Goal: Information Seeking & Learning: Learn about a topic

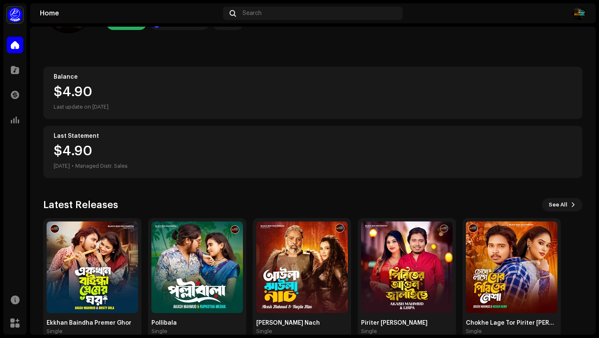
scroll to position [73, 0]
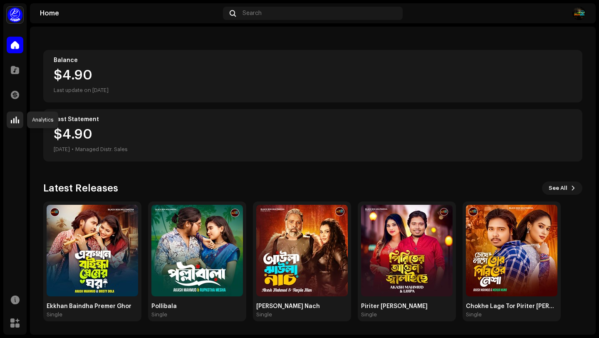
click at [15, 113] on div at bounding box center [15, 119] width 17 height 17
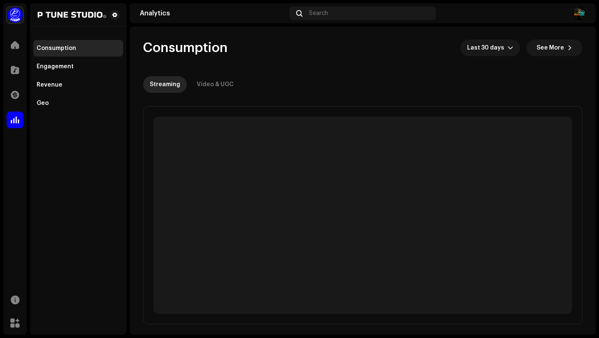
click at [16, 116] on span at bounding box center [15, 119] width 8 height 7
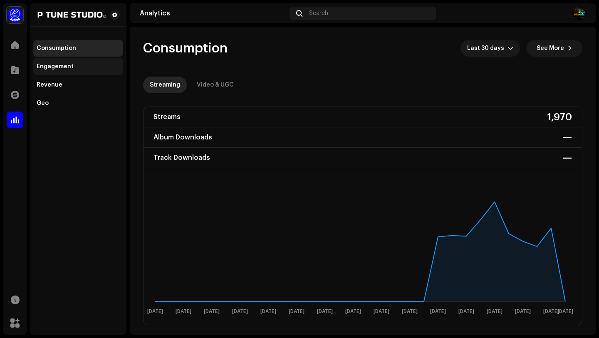
click at [62, 67] on div "Engagement" at bounding box center [55, 66] width 37 height 7
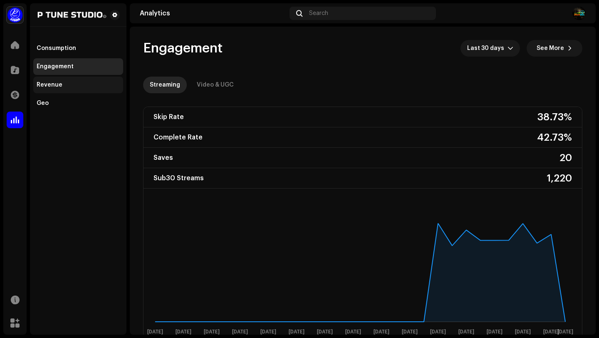
click at [65, 89] on div "Revenue" at bounding box center [78, 84] width 90 height 17
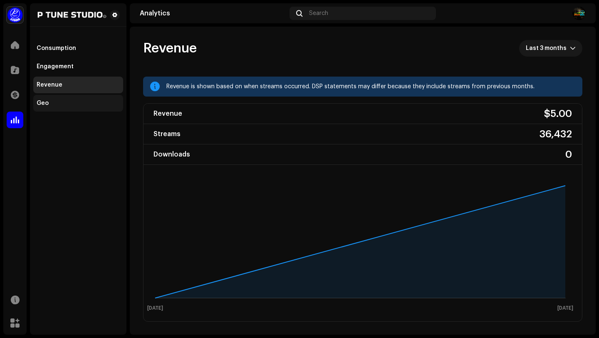
click at [69, 101] on div "Geo" at bounding box center [78, 103] width 83 height 7
click at [47, 103] on div "Geo" at bounding box center [43, 103] width 12 height 7
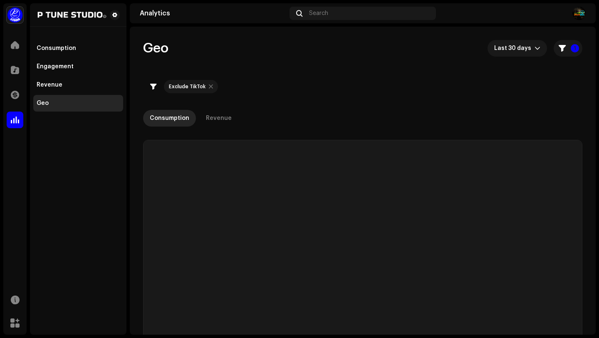
checkbox input "true"
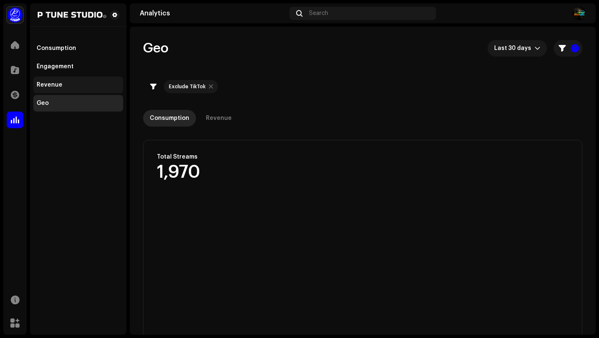
click at [67, 86] on div "Revenue" at bounding box center [78, 84] width 83 height 7
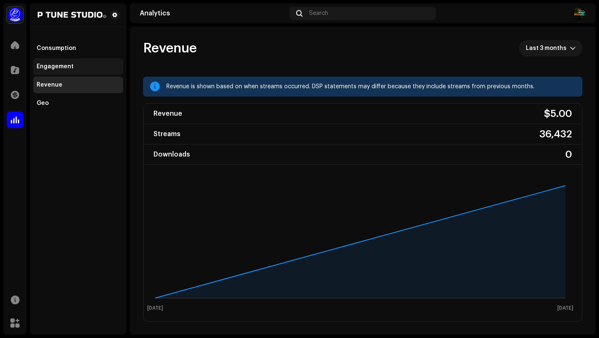
click at [64, 65] on div "Engagement" at bounding box center [55, 66] width 37 height 7
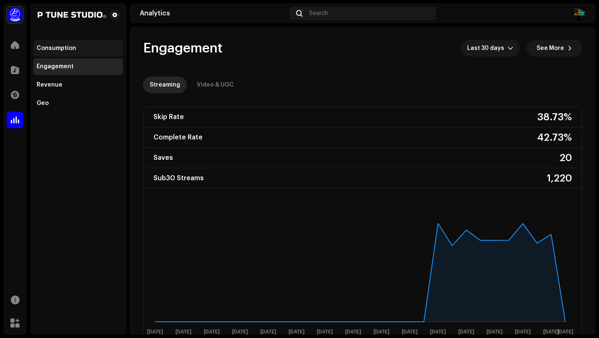
click at [61, 51] on div "Consumption" at bounding box center [56, 48] width 39 height 7
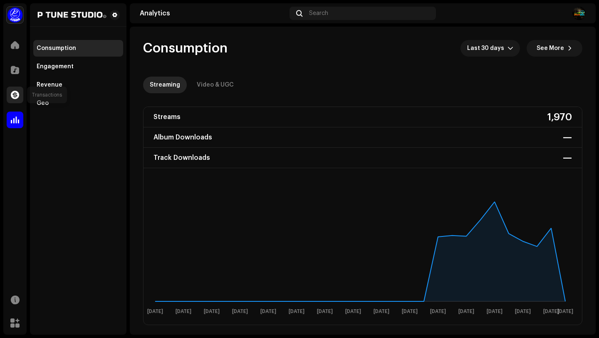
click at [17, 97] on span at bounding box center [15, 94] width 8 height 7
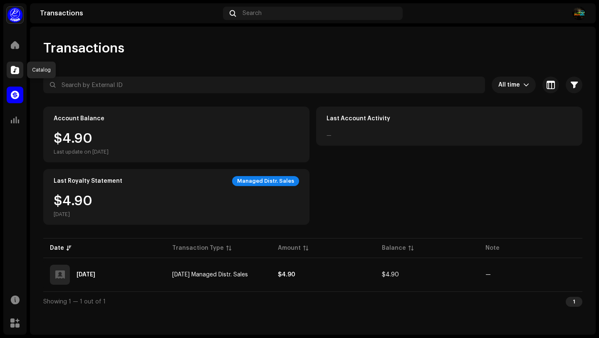
click at [11, 70] on span at bounding box center [15, 70] width 8 height 7
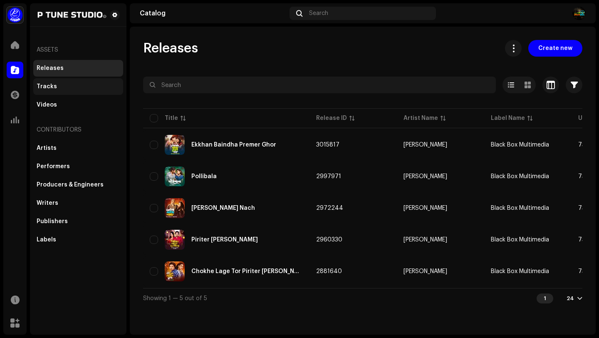
click at [87, 86] on div "Tracks" at bounding box center [78, 86] width 83 height 7
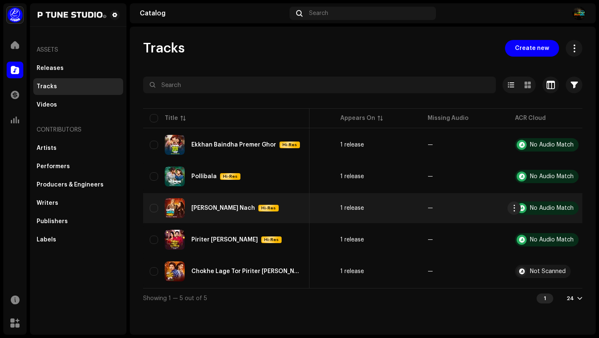
scroll to position [0, 242]
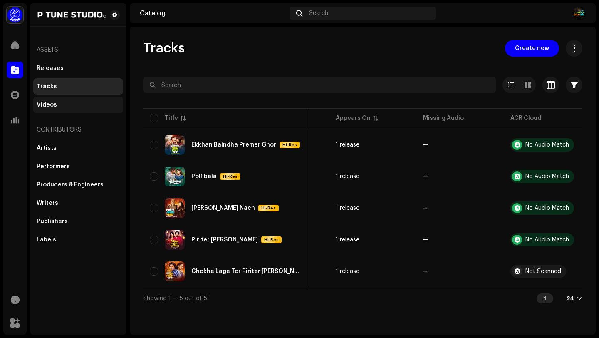
click at [50, 104] on div "Videos" at bounding box center [47, 104] width 20 height 7
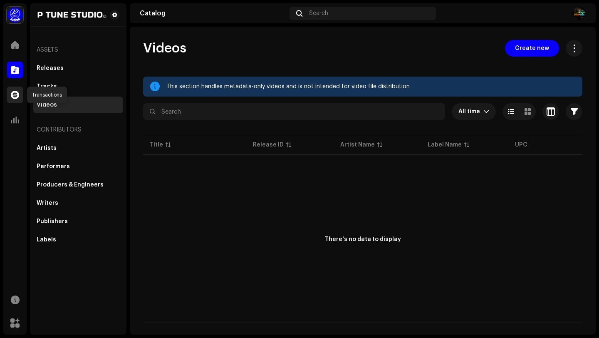
click at [15, 94] on span at bounding box center [15, 94] width 8 height 7
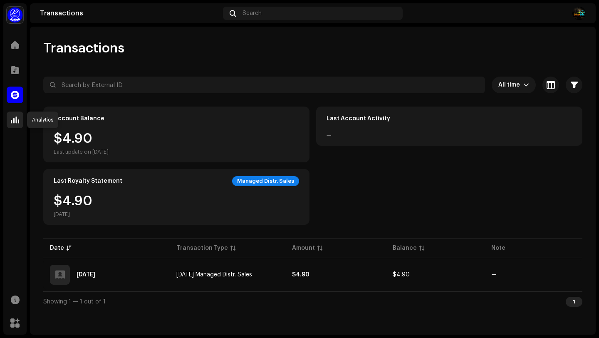
click at [14, 116] on span at bounding box center [15, 119] width 8 height 7
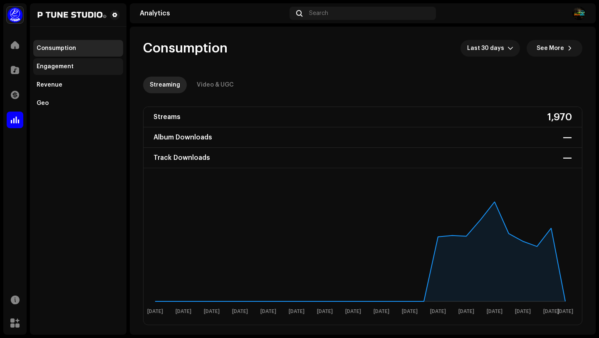
click at [67, 69] on div "Engagement" at bounding box center [55, 66] width 37 height 7
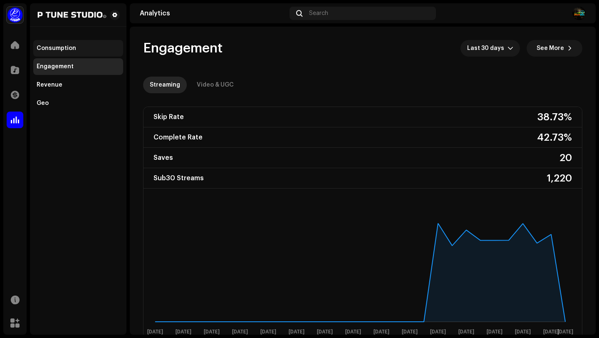
click at [68, 49] on div "Consumption" at bounding box center [56, 48] width 39 height 7
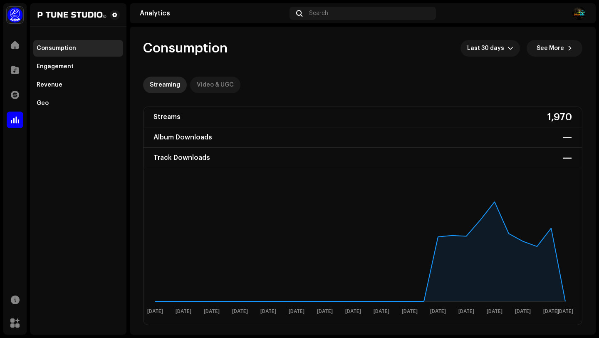
click at [222, 85] on div "Video & UGC" at bounding box center [215, 84] width 37 height 17
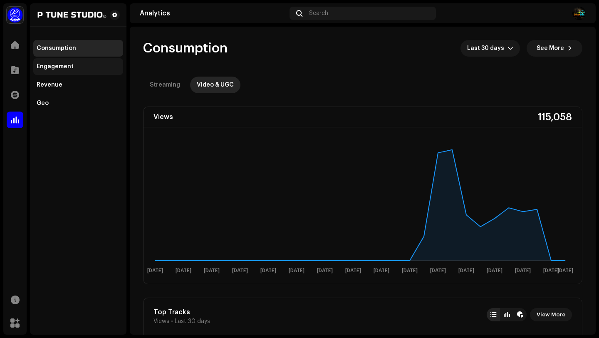
click at [70, 64] on div "Engagement" at bounding box center [55, 66] width 37 height 7
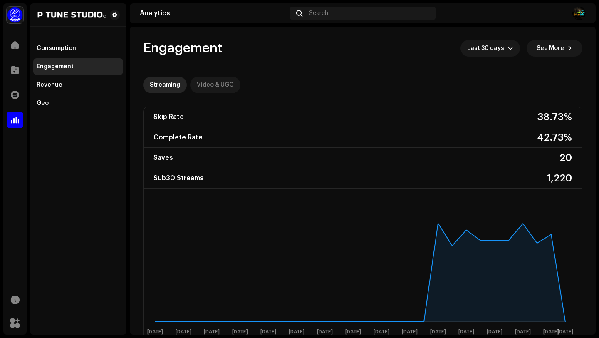
click at [211, 86] on div "Video & UGC" at bounding box center [215, 84] width 37 height 17
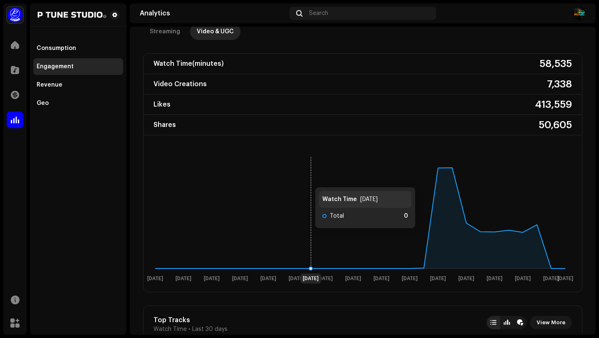
scroll to position [52, 0]
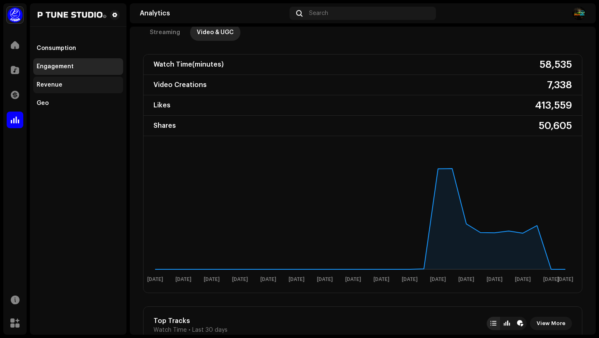
click at [57, 82] on div "Revenue" at bounding box center [50, 84] width 26 height 7
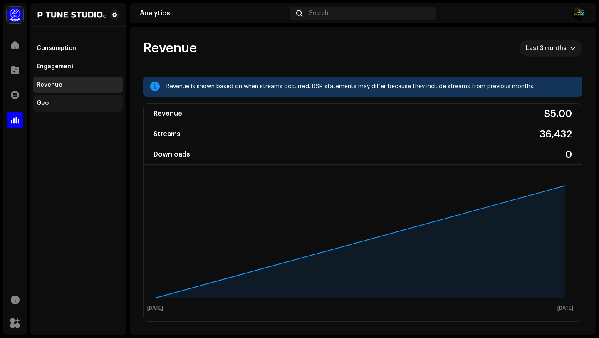
click at [62, 104] on div "Geo" at bounding box center [78, 103] width 83 height 7
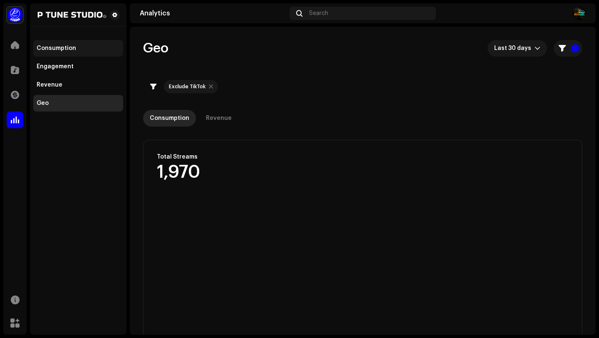
click at [73, 44] on div "Consumption" at bounding box center [78, 48] width 90 height 17
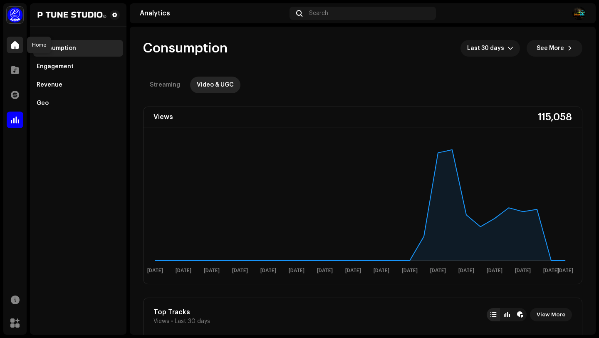
click at [11, 43] on span at bounding box center [15, 45] width 8 height 7
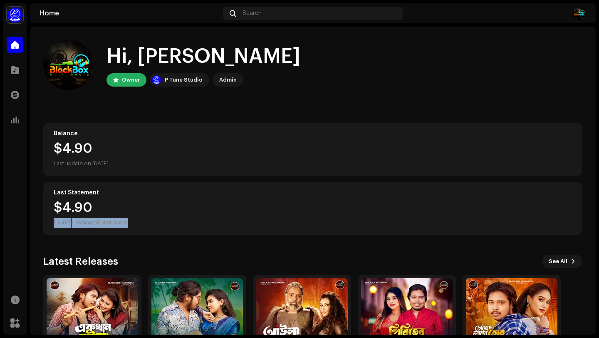
drag, startPoint x: 49, startPoint y: 222, endPoint x: 165, endPoint y: 222, distance: 116.4
click at [165, 222] on div "Last Statement $4.90 [DATE] • Managed Distr. Sales" at bounding box center [312, 208] width 539 height 52
drag, startPoint x: 87, startPoint y: 221, endPoint x: 155, endPoint y: 224, distance: 68.2
click at [155, 224] on div "$4.90 [DATE] • Managed Distr. Sales" at bounding box center [313, 214] width 518 height 27
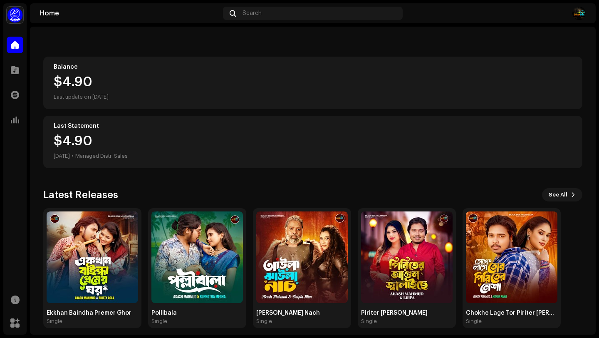
scroll to position [73, 0]
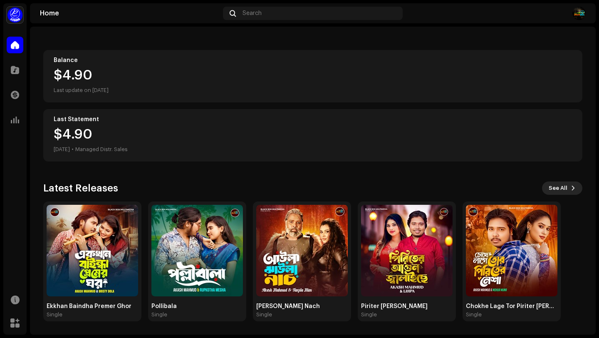
click at [560, 186] on span "See All" at bounding box center [557, 188] width 19 height 17
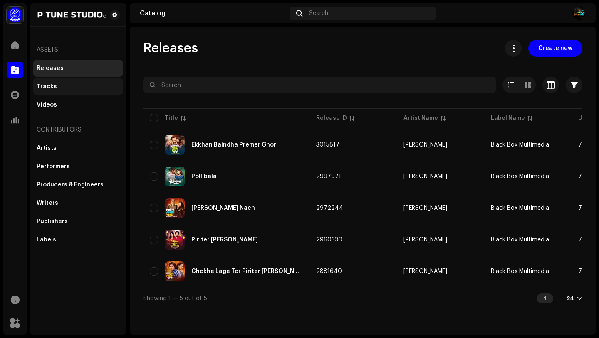
click at [59, 89] on div "Tracks" at bounding box center [78, 86] width 83 height 7
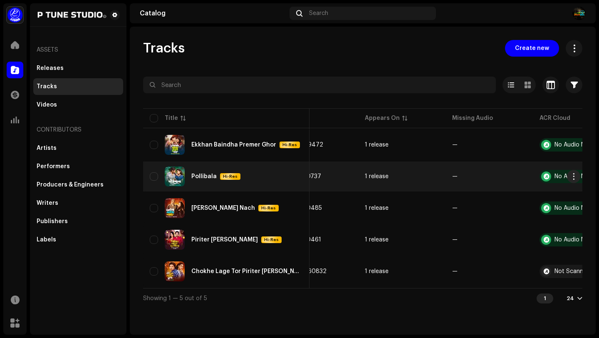
scroll to position [0, 242]
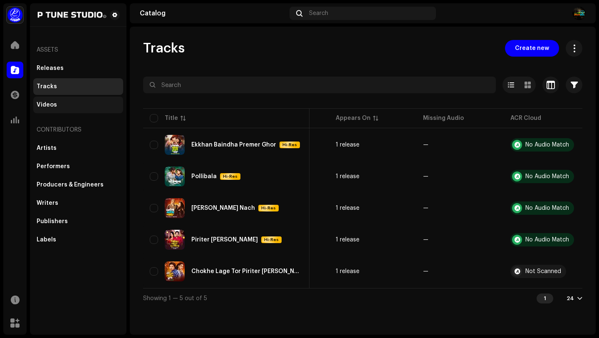
click at [64, 106] on div "Videos" at bounding box center [78, 104] width 83 height 7
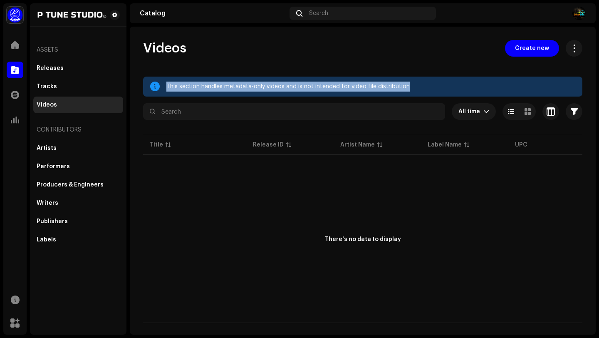
drag, startPoint x: 167, startPoint y: 86, endPoint x: 409, endPoint y: 94, distance: 242.9
click at [409, 95] on div "This section handles metadata-only videos and is not intended for video file di…" at bounding box center [362, 86] width 439 height 20
drag, startPoint x: 270, startPoint y: 85, endPoint x: 270, endPoint y: 68, distance: 17.5
click at [270, 68] on div "Videos Create new This section handles metadata-only videos and is not intended…" at bounding box center [363, 181] width 466 height 283
click at [261, 91] on div "This section handles metadata-only videos and is not intended for video file di…" at bounding box center [370, 86] width 409 height 10
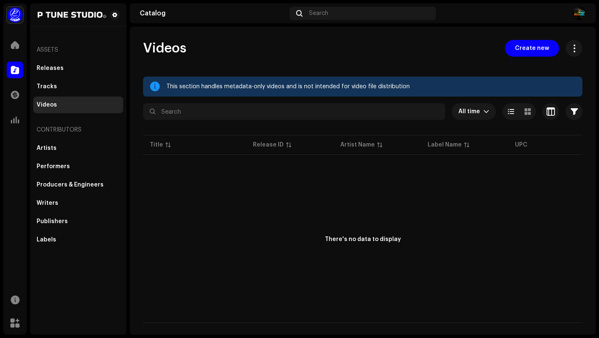
click at [254, 86] on div "This section handles metadata-only videos and is not intended for video file di…" at bounding box center [370, 86] width 409 height 10
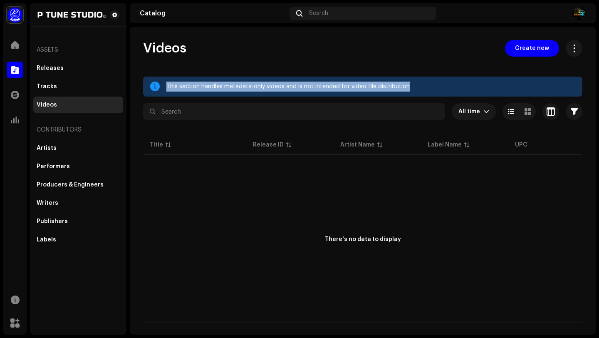
click at [254, 86] on div "This section handles metadata-only videos and is not intended for video file di…" at bounding box center [370, 86] width 409 height 10
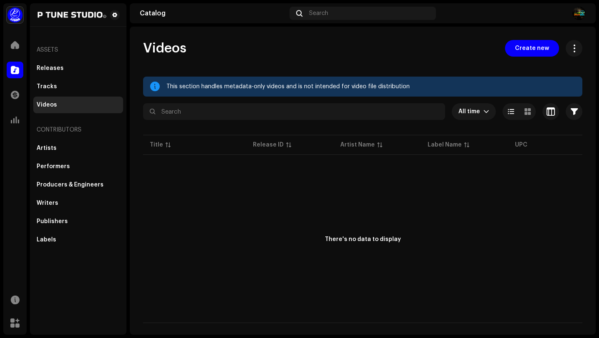
click at [260, 88] on div "This section handles metadata-only videos and is not intended for video file di…" at bounding box center [370, 86] width 409 height 10
click at [77, 150] on div "Artists" at bounding box center [78, 148] width 83 height 7
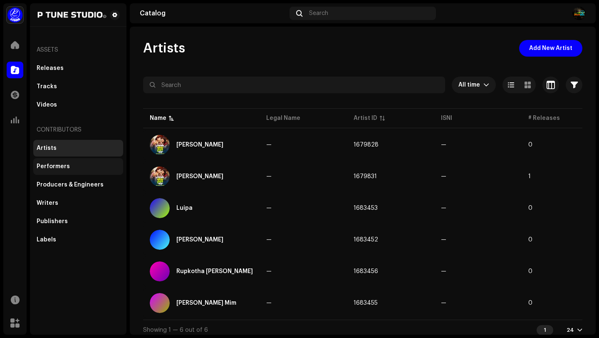
click at [77, 166] on div "Performers" at bounding box center [78, 166] width 83 height 7
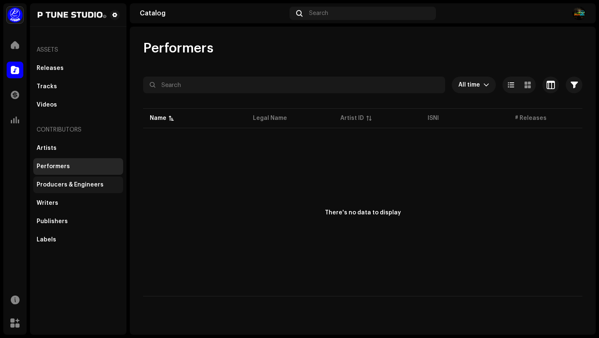
click at [83, 186] on div "Producers & Engineers" at bounding box center [70, 184] width 67 height 7
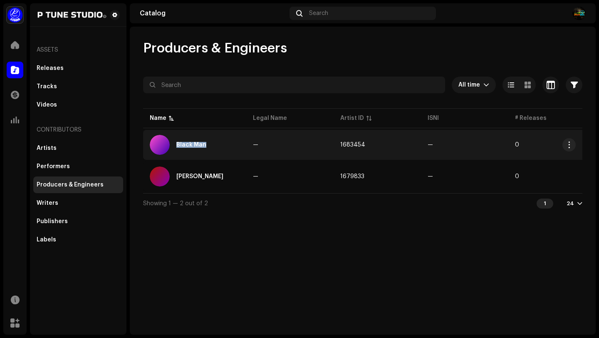
drag, startPoint x: 172, startPoint y: 134, endPoint x: 232, endPoint y: 148, distance: 62.2
click at [232, 148] on td "Black Man" at bounding box center [194, 145] width 103 height 30
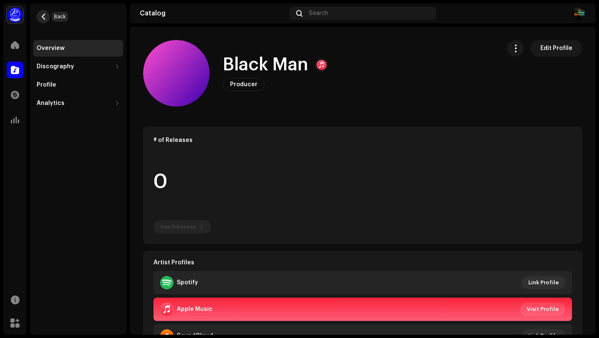
click at [45, 20] on button "button" at bounding box center [43, 16] width 13 height 13
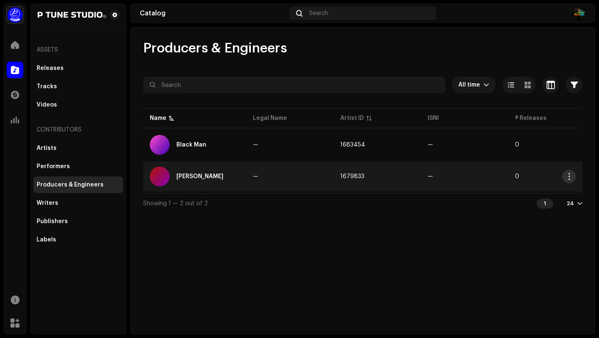
click at [569, 175] on span "button" at bounding box center [569, 176] width 6 height 7
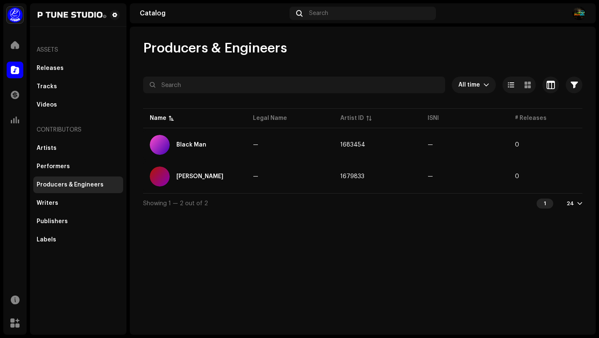
click at [352, 278] on div "Producers & Engineers All time Selected 0 Select all Options Filters Archive st…" at bounding box center [363, 181] width 466 height 308
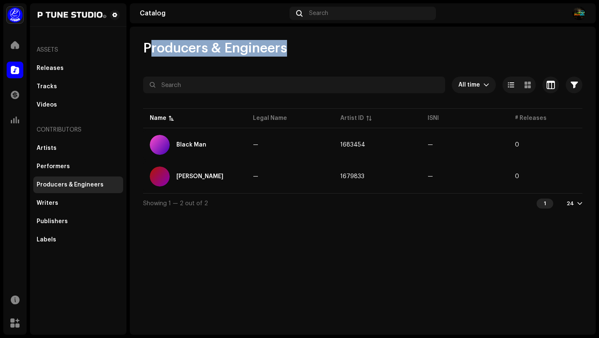
drag, startPoint x: 144, startPoint y: 47, endPoint x: 268, endPoint y: 59, distance: 124.5
click at [268, 59] on div "Producers & Engineers All time Selected 0 Select all Options Filters Archive st…" at bounding box center [363, 126] width 466 height 173
drag, startPoint x: 204, startPoint y: 47, endPoint x: 210, endPoint y: 55, distance: 10.4
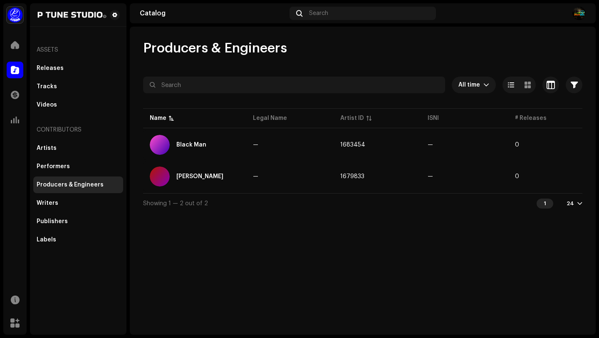
click at [210, 55] on span "Producers & Engineers" at bounding box center [215, 48] width 144 height 17
click at [61, 205] on div "Writers" at bounding box center [78, 203] width 83 height 7
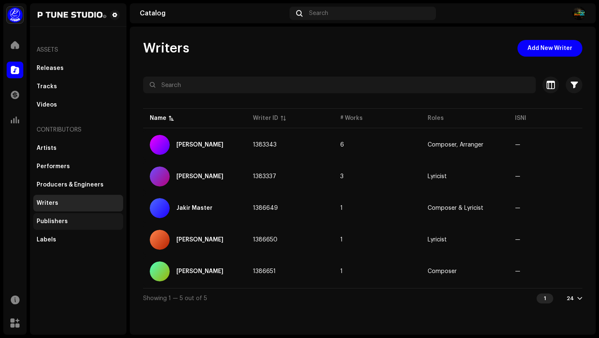
click at [80, 221] on div "Publishers" at bounding box center [78, 221] width 83 height 7
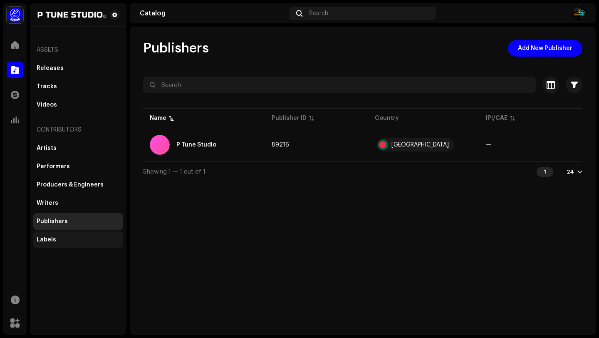
click at [75, 244] on div "Labels" at bounding box center [78, 239] width 90 height 17
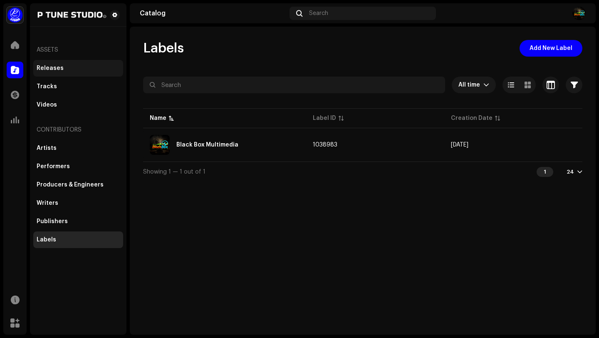
click at [62, 68] on div "Releases" at bounding box center [78, 68] width 83 height 7
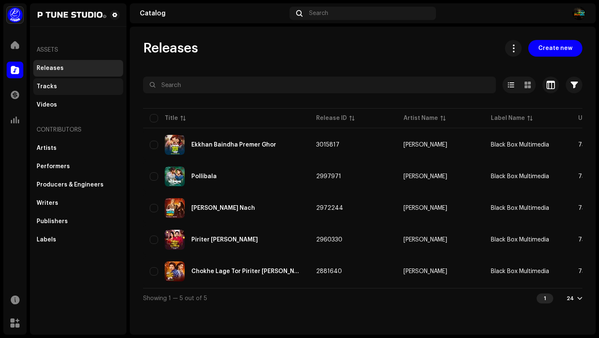
click at [66, 84] on div "Tracks" at bounding box center [78, 86] width 83 height 7
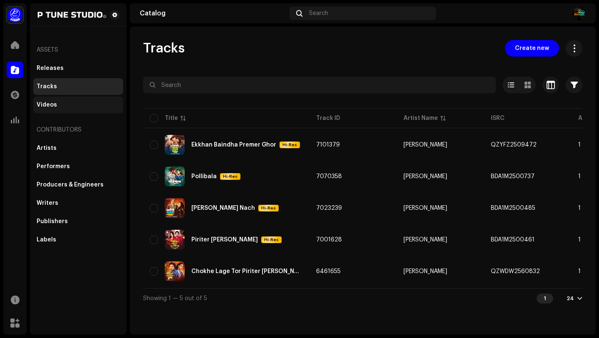
click at [70, 102] on div "Videos" at bounding box center [78, 104] width 83 height 7
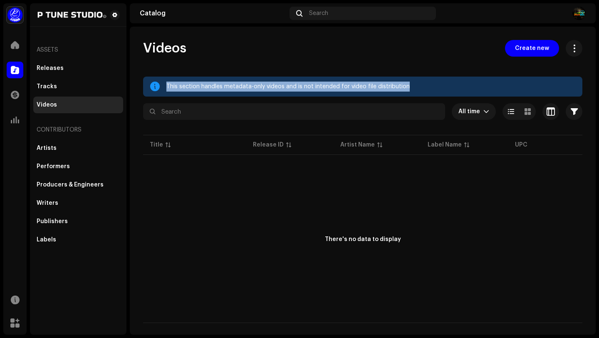
drag, startPoint x: 404, startPoint y: 86, endPoint x: 148, endPoint y: 80, distance: 256.1
click at [148, 80] on div "This section handles metadata-only videos and is not intended for video file di…" at bounding box center [362, 86] width 439 height 20
drag, startPoint x: 253, startPoint y: 84, endPoint x: 260, endPoint y: 103, distance: 19.6
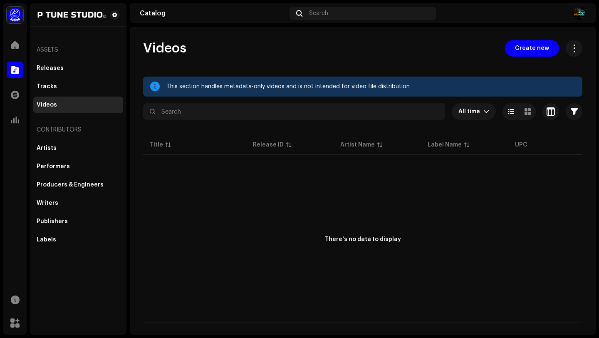
click at [260, 85] on div "This section handles metadata-only videos and is not intended for video file di…" at bounding box center [370, 86] width 409 height 10
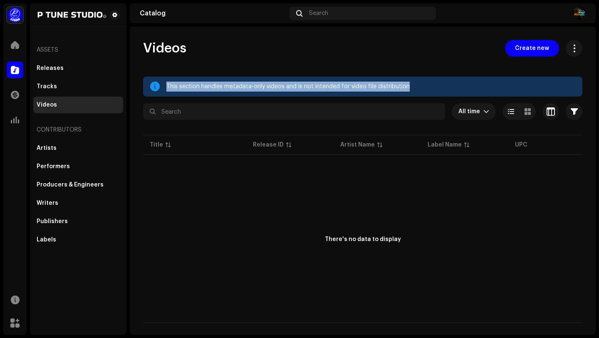
drag, startPoint x: 168, startPoint y: 84, endPoint x: 408, endPoint y: 91, distance: 240.4
click at [408, 91] on div "This section handles metadata-only videos and is not intended for video file di…" at bounding box center [362, 86] width 439 height 20
drag, startPoint x: 269, startPoint y: 85, endPoint x: 278, endPoint y: 92, distance: 11.5
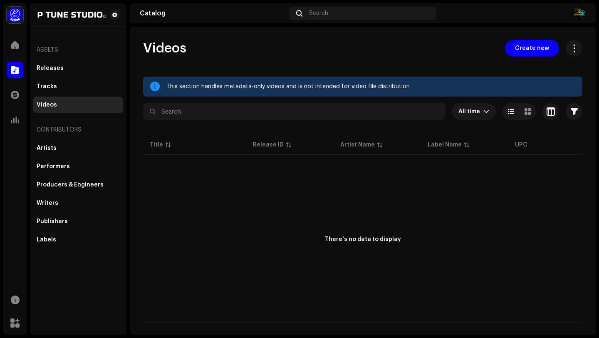
click at [165, 85] on div "This section handles metadata-only videos and is not intended for video file di…" at bounding box center [362, 86] width 439 height 20
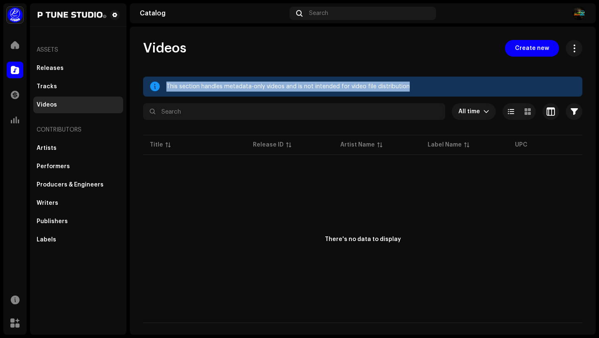
drag, startPoint x: 167, startPoint y: 86, endPoint x: 404, endPoint y: 84, distance: 236.5
click at [404, 84] on div "This section handles metadata-only videos and is not intended for video file di…" at bounding box center [370, 86] width 409 height 10
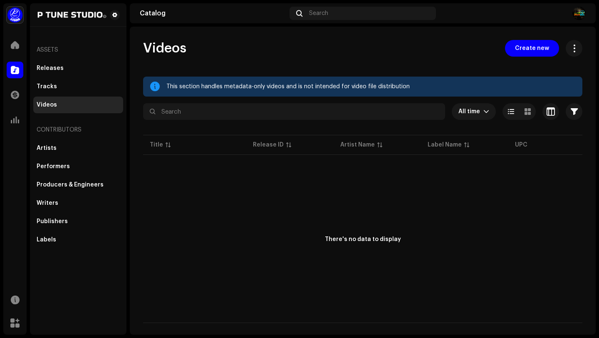
click at [259, 84] on div "This section handles metadata-only videos and is not intended for video file di…" at bounding box center [370, 86] width 409 height 10
click at [259, 86] on div "This section handles metadata-only videos and is not intended for video file di…" at bounding box center [370, 86] width 409 height 10
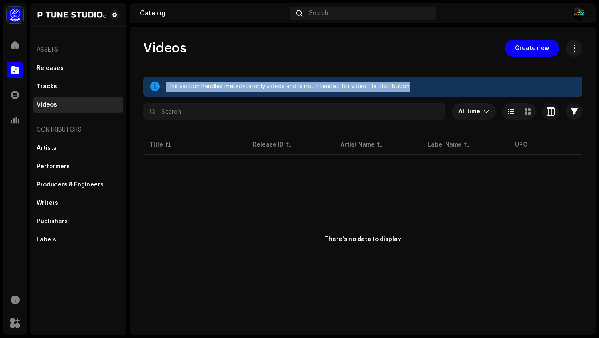
click at [259, 86] on div "This section handles metadata-only videos and is not intended for video file di…" at bounding box center [370, 86] width 409 height 10
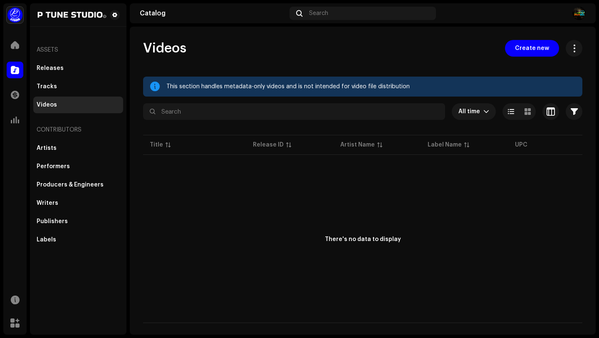
click at [259, 86] on div "This section handles metadata-only videos and is not intended for video file di…" at bounding box center [370, 86] width 409 height 10
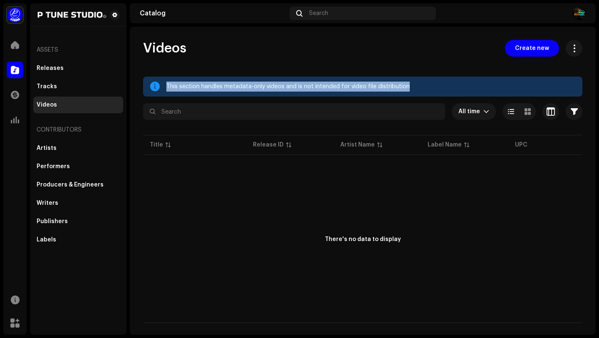
click at [259, 86] on div "This section handles metadata-only videos and is not intended for video file di…" at bounding box center [370, 86] width 409 height 10
click at [260, 89] on div "This section handles metadata-only videos and is not intended for video file di…" at bounding box center [370, 86] width 409 height 10
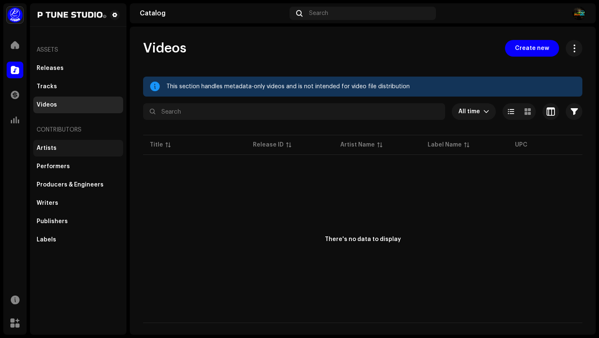
click at [79, 151] on div "Artists" at bounding box center [78, 148] width 83 height 7
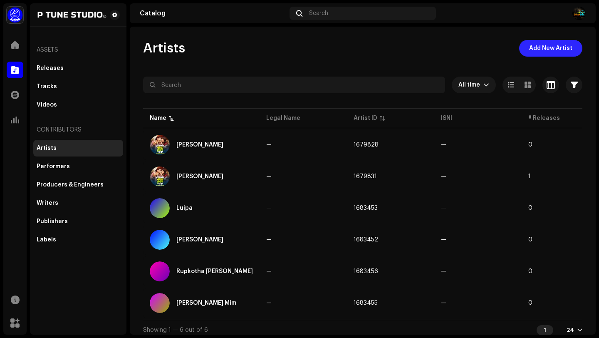
click at [544, 48] on span "Add New Artist" at bounding box center [550, 48] width 43 height 17
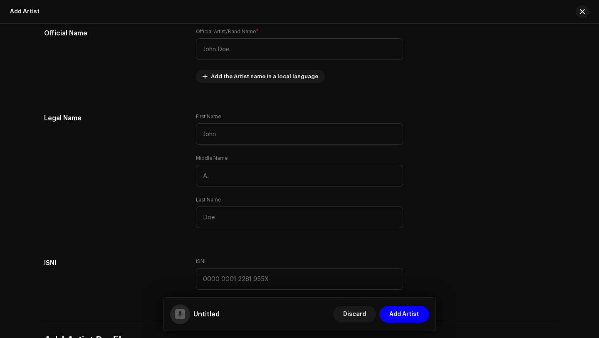
scroll to position [204, 0]
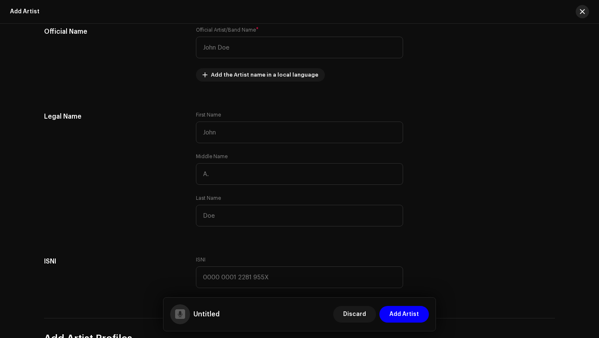
click at [583, 9] on span "button" at bounding box center [581, 11] width 5 height 7
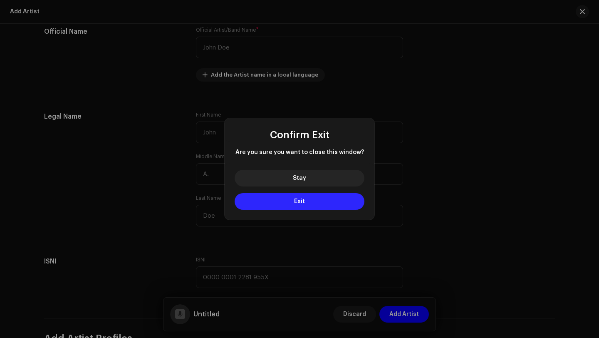
click at [312, 197] on button "Exit" at bounding box center [299, 201] width 130 height 17
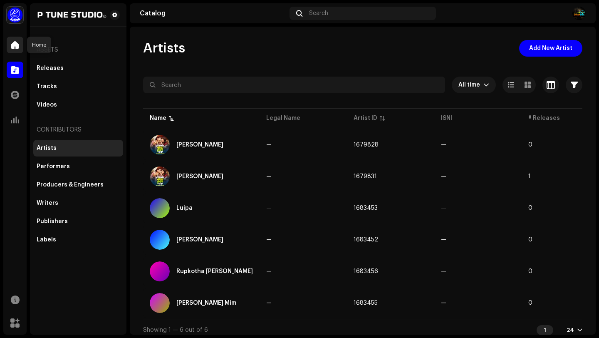
click at [12, 50] on div at bounding box center [15, 45] width 17 height 17
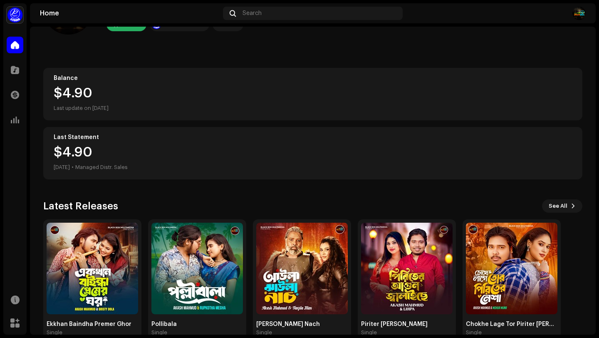
scroll to position [73, 0]
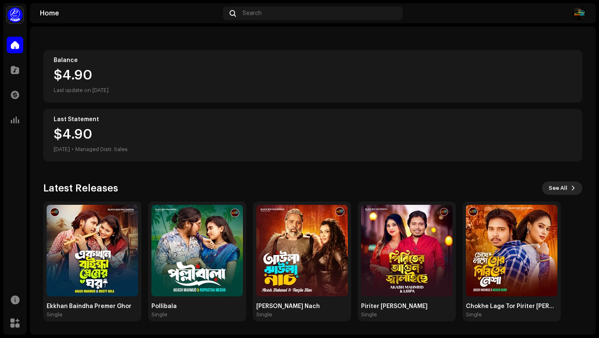
click at [560, 190] on span "See All" at bounding box center [557, 188] width 19 height 17
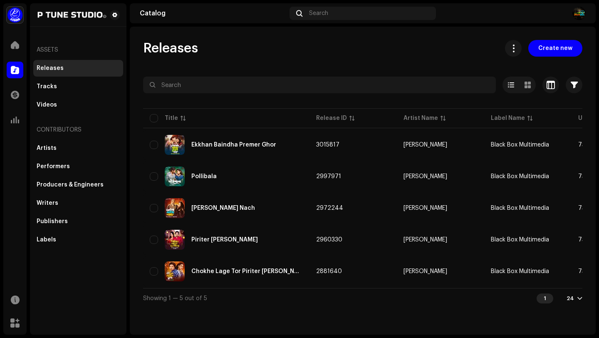
click at [57, 48] on div "Assets" at bounding box center [78, 50] width 90 height 20
click at [16, 47] on span at bounding box center [15, 45] width 8 height 7
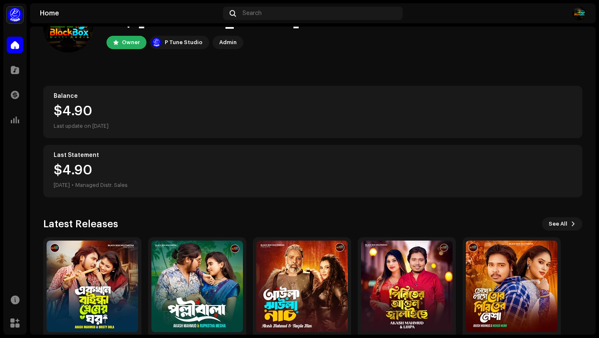
scroll to position [73, 0]
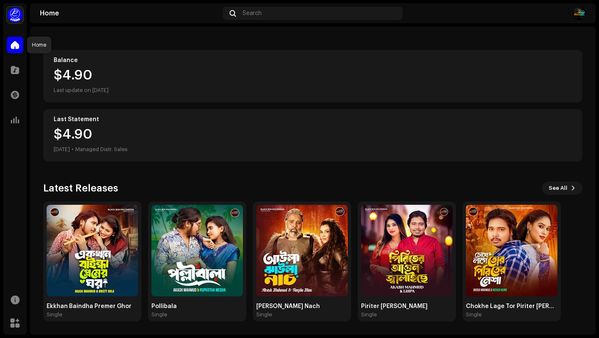
click at [15, 47] on span at bounding box center [15, 45] width 8 height 7
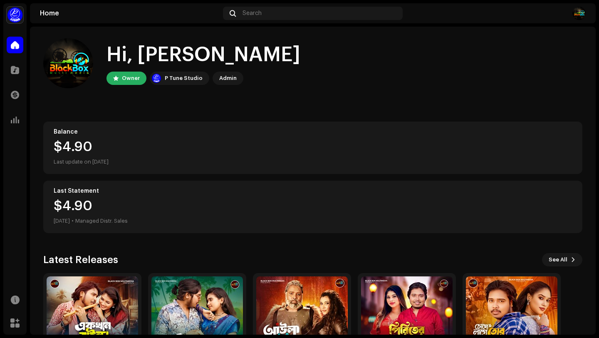
scroll to position [0, 0]
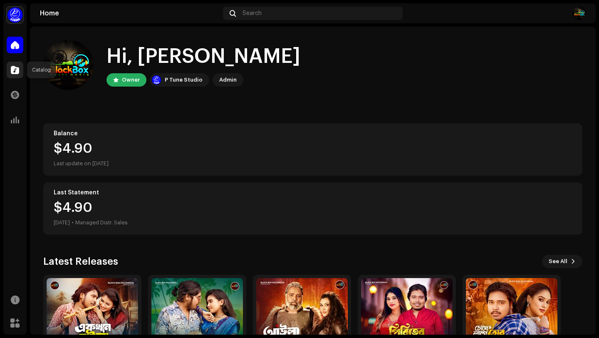
click at [12, 71] on span at bounding box center [15, 70] width 8 height 7
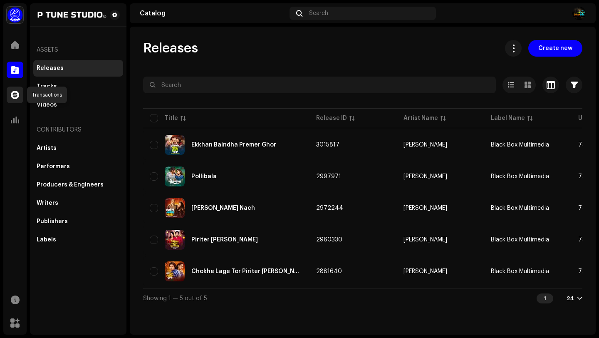
click at [14, 94] on span at bounding box center [15, 94] width 8 height 7
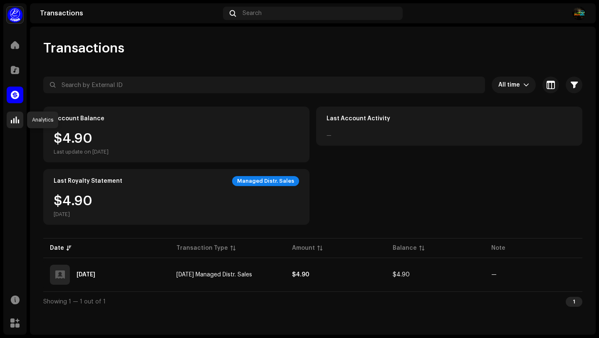
click at [16, 121] on span at bounding box center [15, 119] width 8 height 7
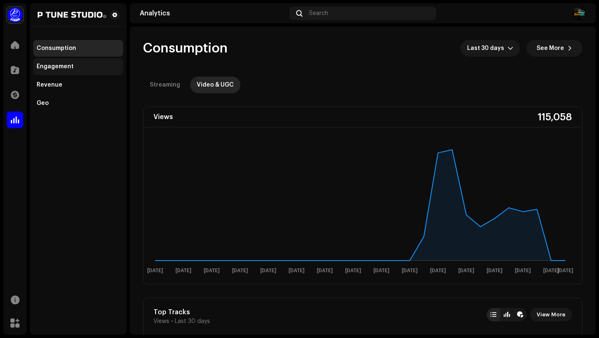
click at [71, 63] on div "Engagement" at bounding box center [55, 66] width 37 height 7
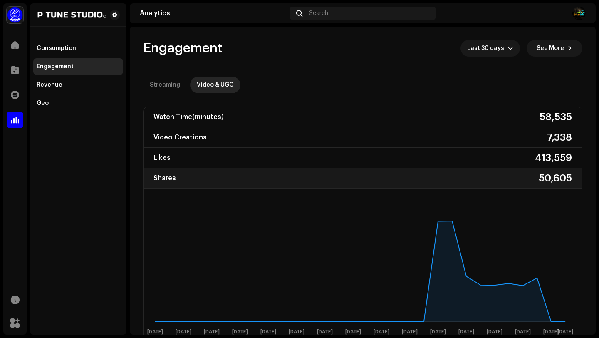
click at [397, 177] on div "Shares 50,605" at bounding box center [362, 178] width 438 height 20
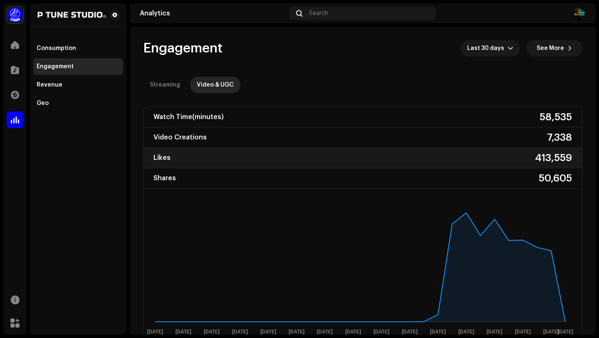
click at [425, 153] on div "Likes 413,559" at bounding box center [362, 158] width 438 height 20
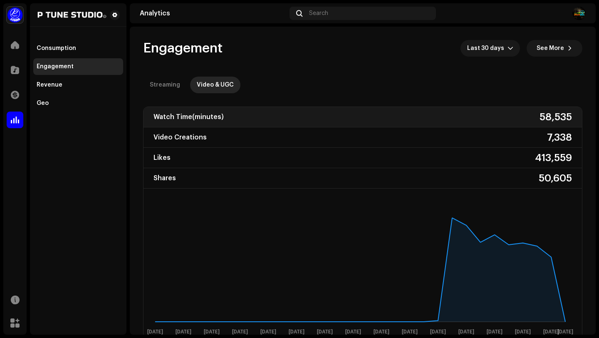
click at [234, 116] on div "Watch Time (minutes) 58,535" at bounding box center [362, 117] width 438 height 20
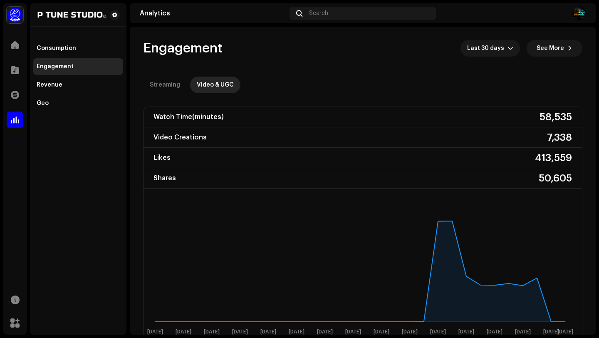
click at [211, 120] on div "Watch Time (minutes)" at bounding box center [188, 116] width 70 height 13
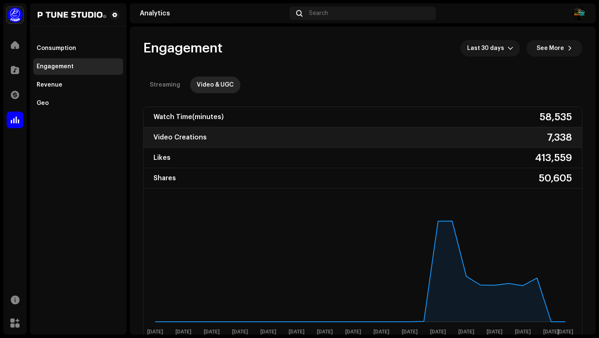
click at [217, 136] on div "Video Creations 7,338" at bounding box center [362, 137] width 438 height 20
